Goal: Information Seeking & Learning: Learn about a topic

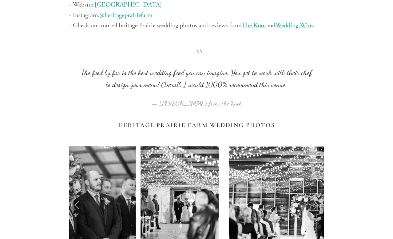
scroll to position [4143, 0]
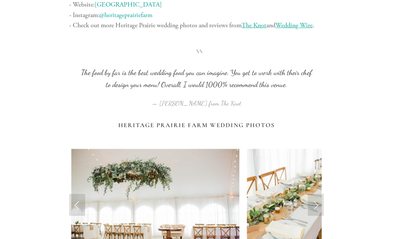
click at [318, 194] on link "Next Slide" at bounding box center [315, 205] width 16 height 22
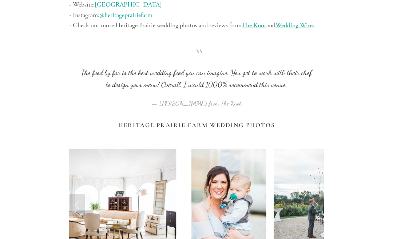
click at [323, 194] on link "Next Slide" at bounding box center [315, 205] width 16 height 22
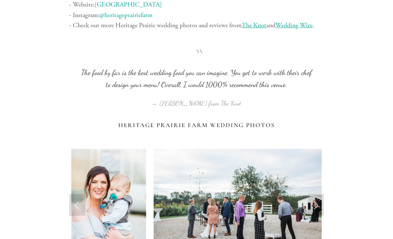
click at [323, 194] on link "Next Slide" at bounding box center [315, 205] width 16 height 22
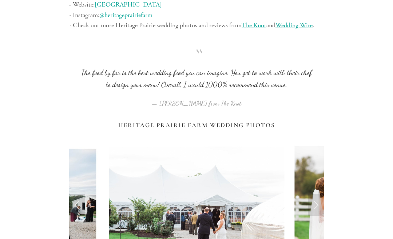
click at [319, 194] on link "Next Slide" at bounding box center [315, 205] width 16 height 22
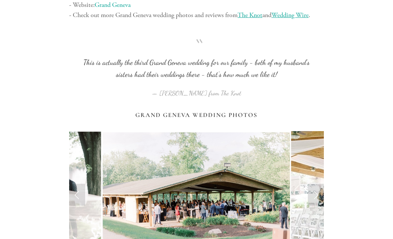
scroll to position [5555, 0]
click at [322, 184] on link "Next Slide" at bounding box center [315, 195] width 16 height 22
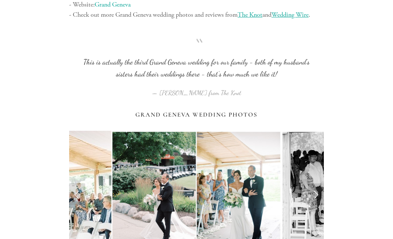
click at [315, 184] on link "Next Slide" at bounding box center [315, 195] width 16 height 22
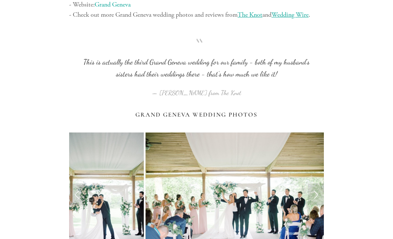
click at [320, 184] on link "Next Slide" at bounding box center [315, 195] width 16 height 22
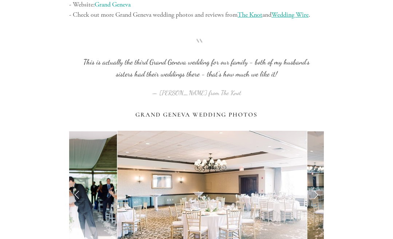
click at [321, 184] on link "Next Slide" at bounding box center [315, 195] width 16 height 22
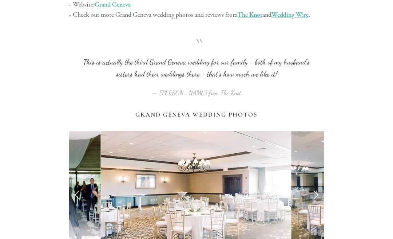
click at [323, 184] on link "Next Slide" at bounding box center [315, 195] width 16 height 22
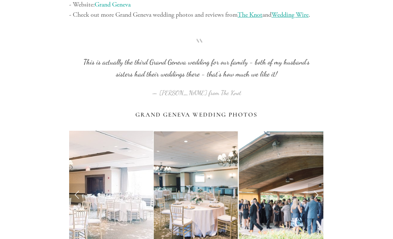
click at [321, 184] on link "Next Slide" at bounding box center [315, 195] width 16 height 22
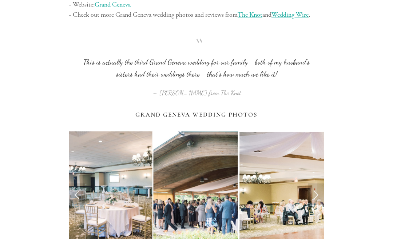
click at [320, 184] on link "Next Slide" at bounding box center [315, 195] width 16 height 22
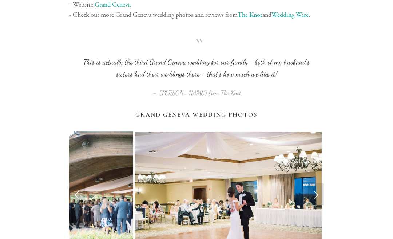
click at [322, 184] on link "Next Slide" at bounding box center [315, 195] width 16 height 22
